Goal: Browse casually

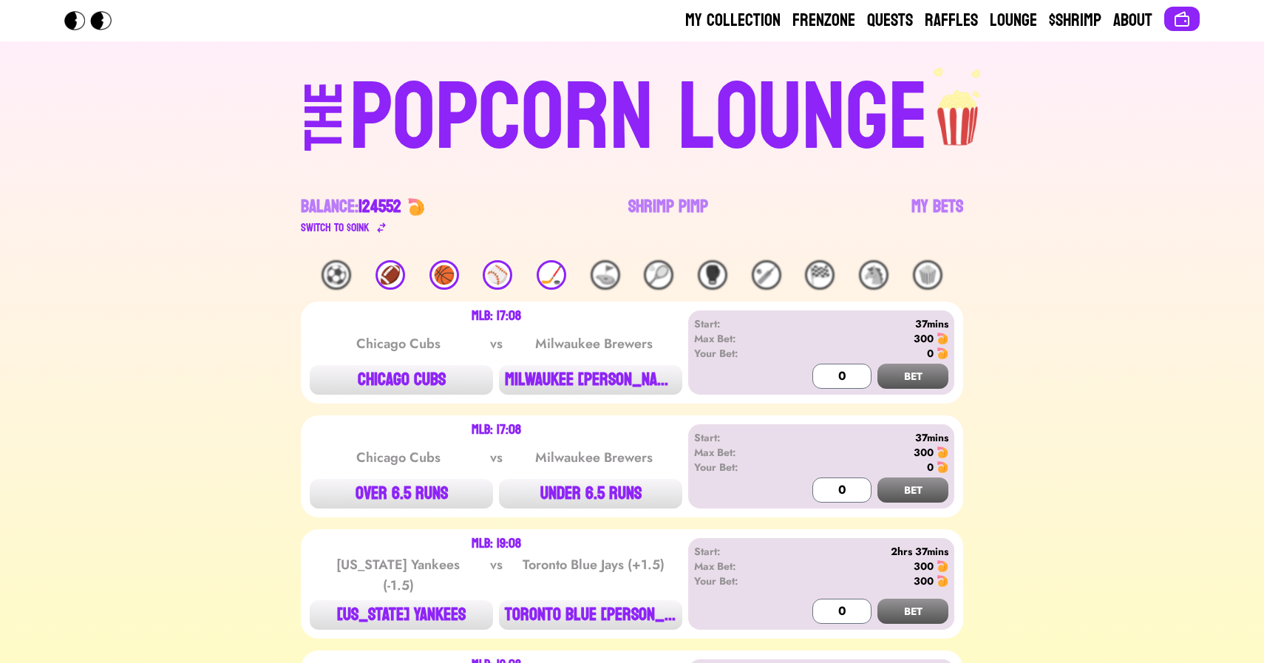
click at [444, 271] on div "🏀" at bounding box center [444, 275] width 30 height 30
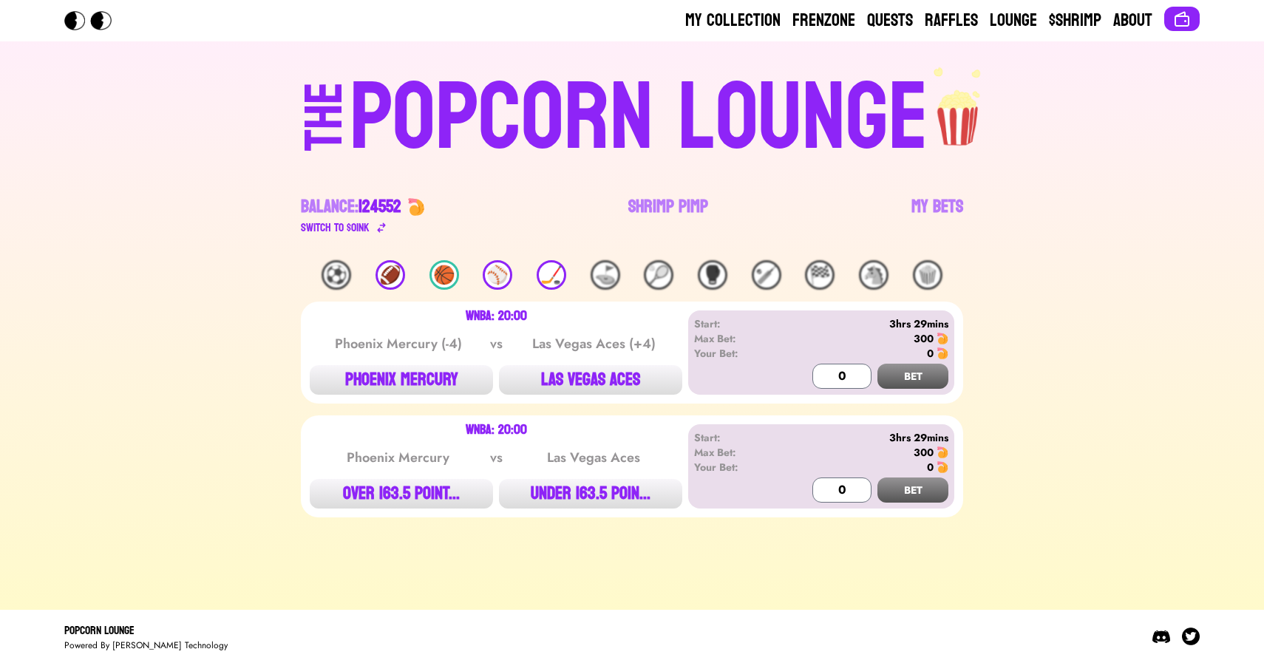
click at [399, 280] on div "🏈" at bounding box center [391, 275] width 30 height 30
